Goal: Task Accomplishment & Management: Use online tool/utility

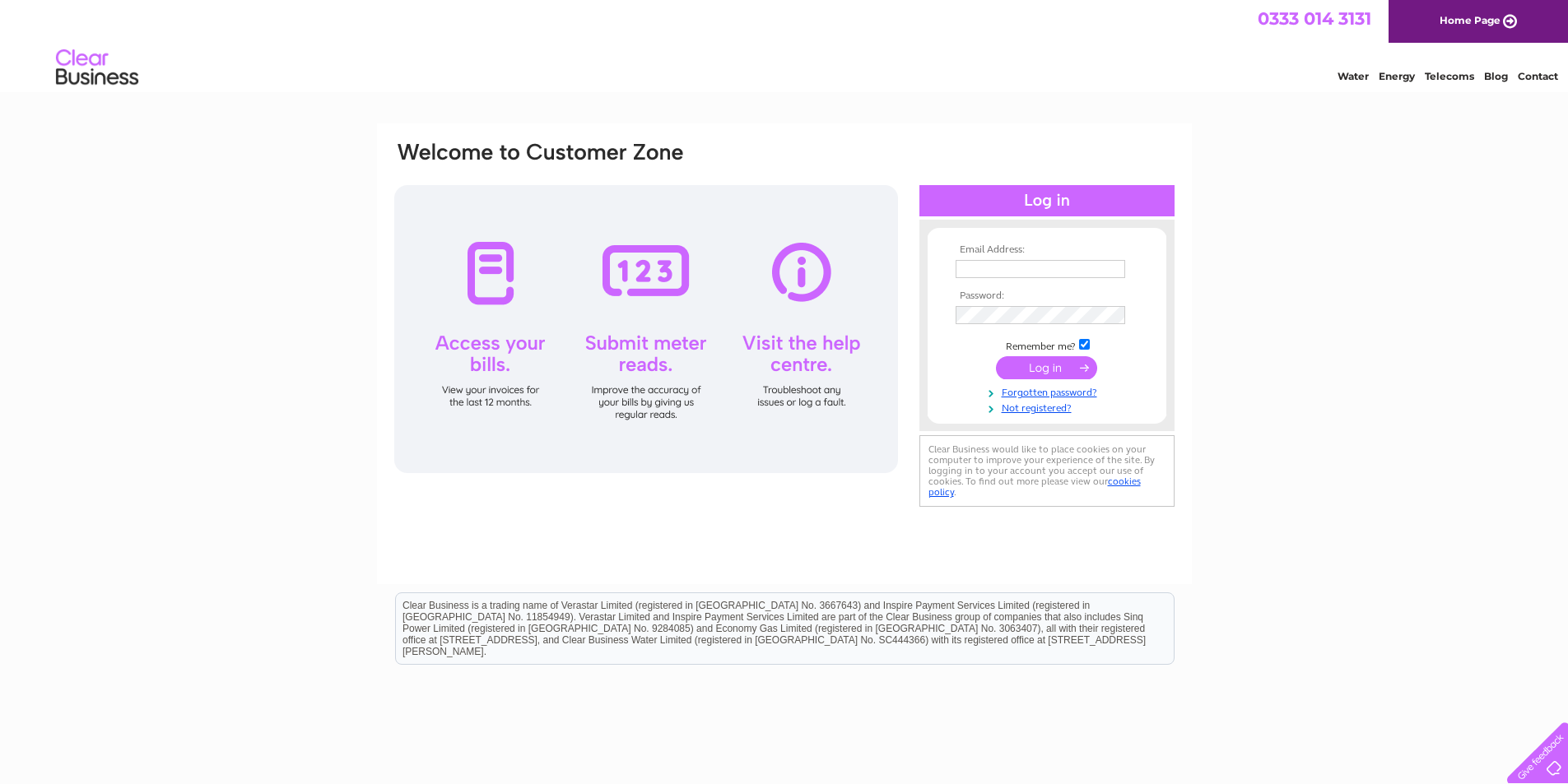
type input "zyloretailltd@gmail.com"
click at [1023, 364] on input "submit" at bounding box center [1047, 368] width 101 height 23
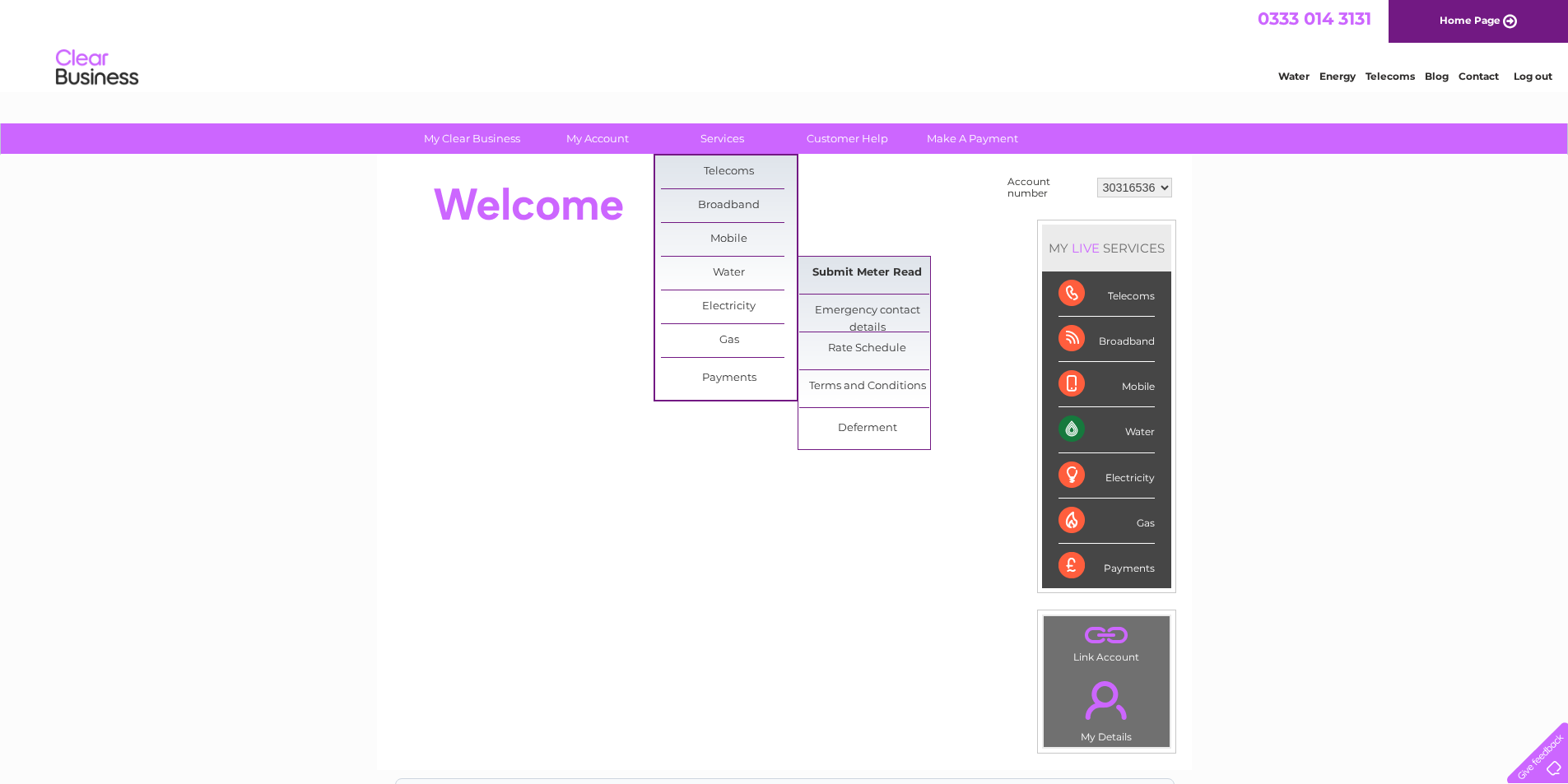
click at [828, 269] on link "Submit Meter Read" at bounding box center [867, 273] width 136 height 33
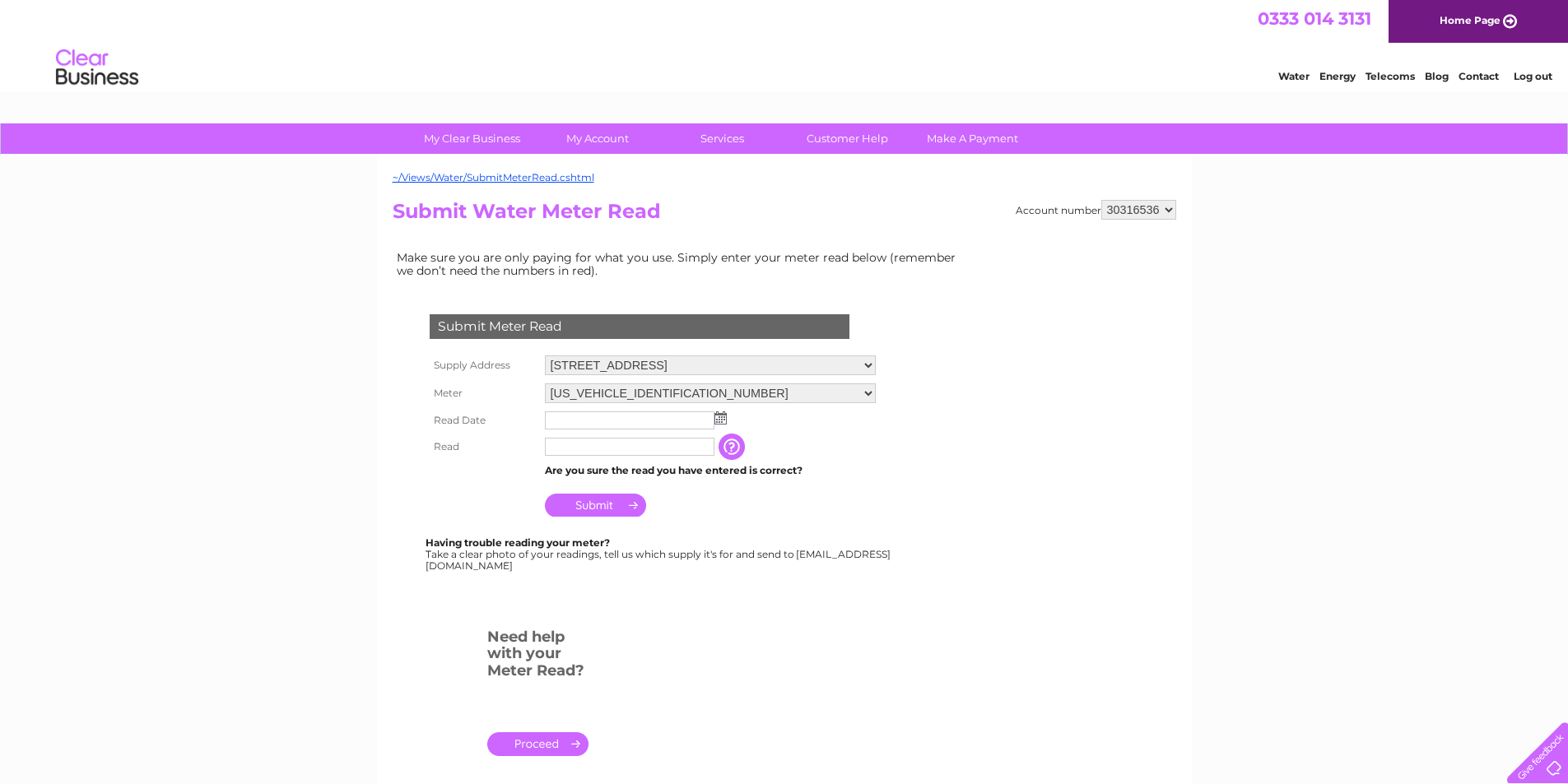
click at [558, 448] on input "text" at bounding box center [629, 446] width 170 height 18
type input "31580"
click at [718, 421] on img at bounding box center [720, 418] width 13 height 14
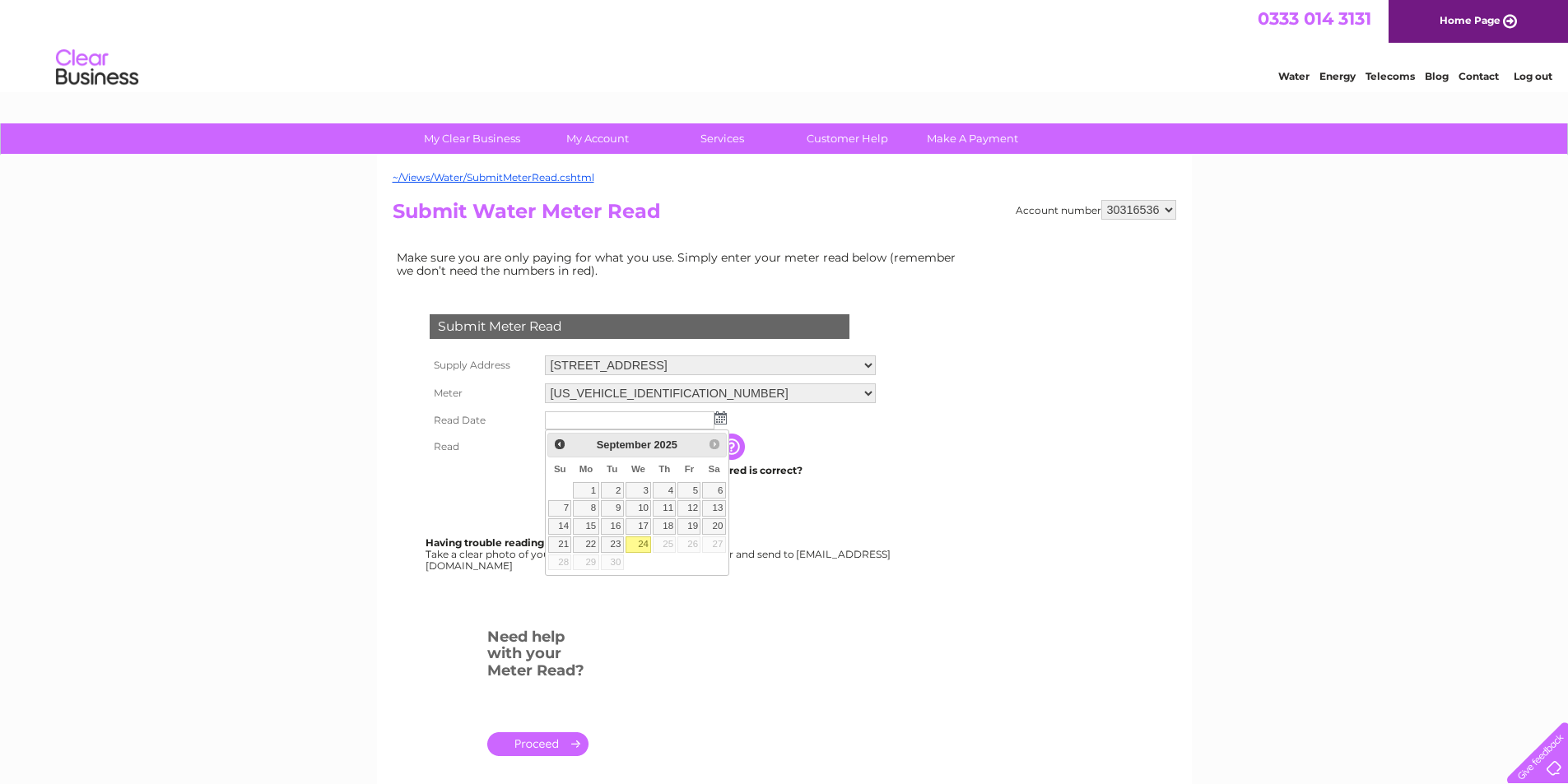
click at [643, 538] on link "24" at bounding box center [638, 544] width 26 height 16
type input "[DATE]"
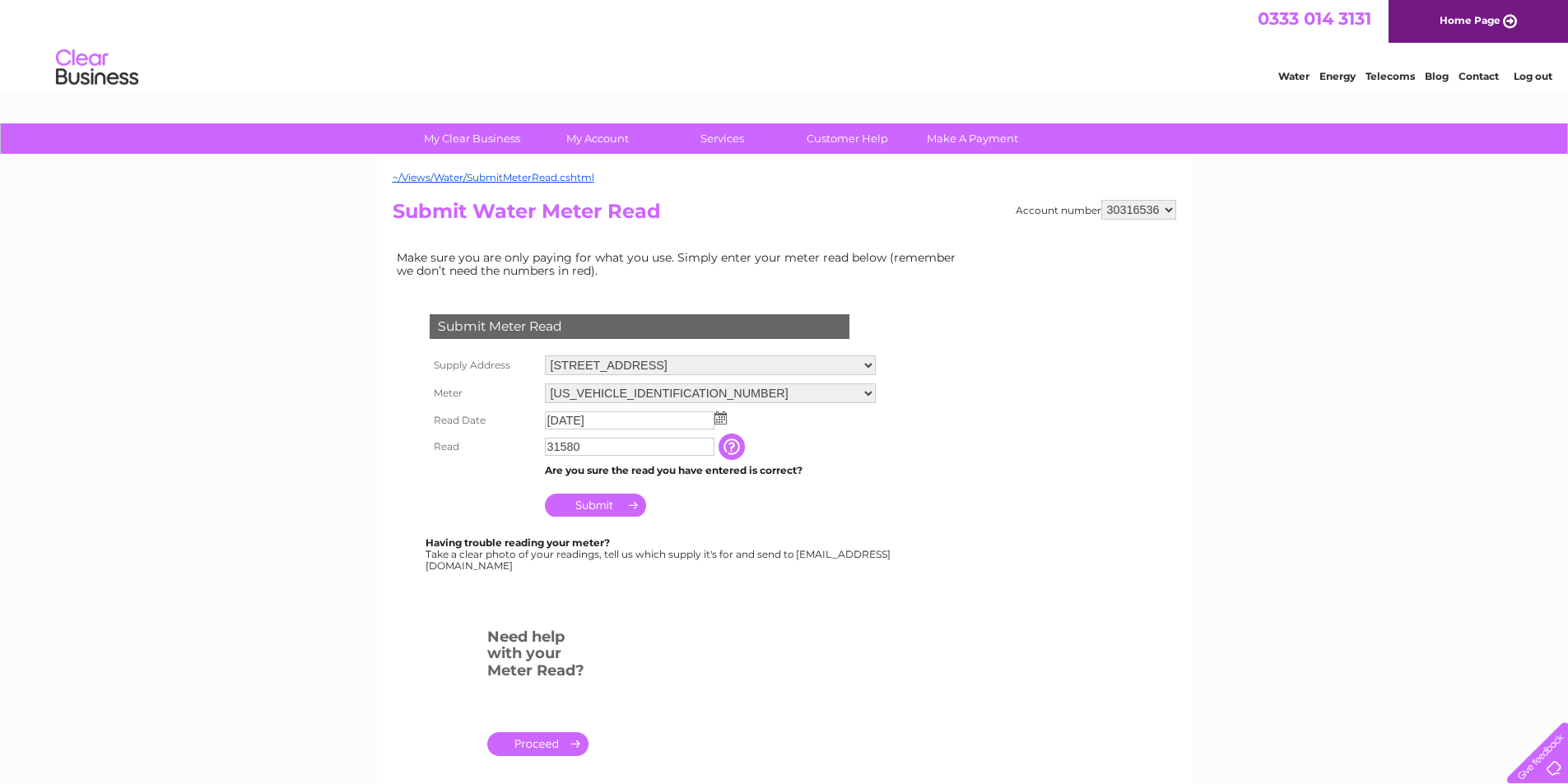
click at [602, 504] on input "Submit" at bounding box center [596, 504] width 101 height 23
